Goal: Information Seeking & Learning: Learn about a topic

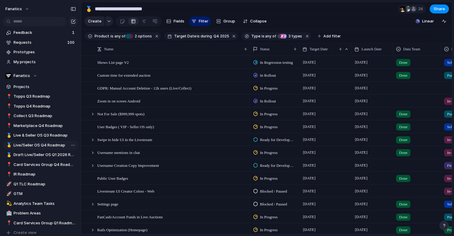
click at [50, 144] on span "Live/Seller OS Q4 Roadmap" at bounding box center [45, 146] width 62 height 6
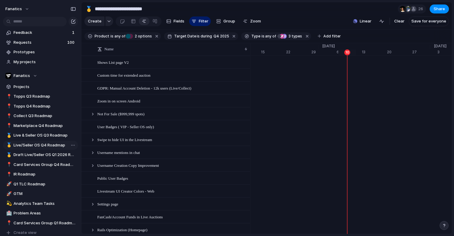
scroll to position [0, 3879]
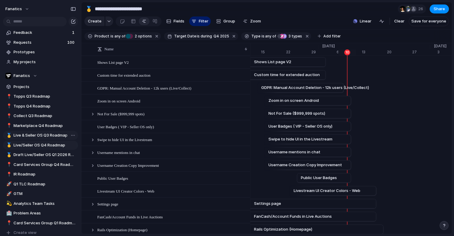
click at [50, 137] on span "Live & Seller OS Q3 Roadmap" at bounding box center [45, 136] width 62 height 6
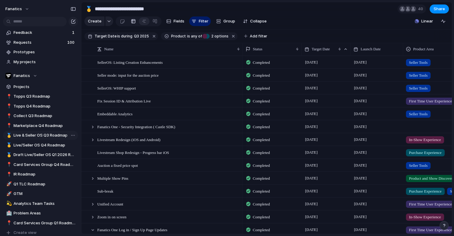
type input "**********"
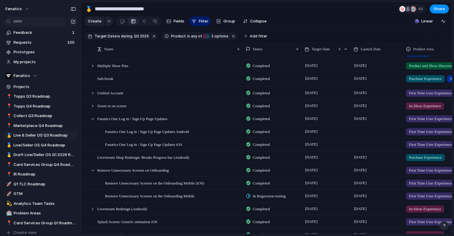
scroll to position [120, 0]
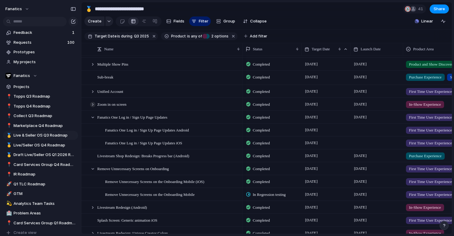
click at [92, 103] on div at bounding box center [92, 104] width 5 height 5
